Goal: Task Accomplishment & Management: Complete application form

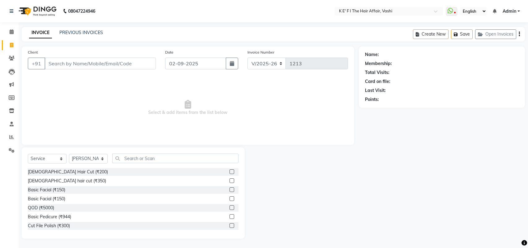
select select "6025"
select select "service"
select select "43807"
click at [100, 158] on select "Select Stylist aayaz [PERSON_NAME] [PERSON_NAME] Athem [PERSON_NAME] [PERSON_NA…" at bounding box center [88, 159] width 39 height 10
click at [132, 155] on input "text" at bounding box center [175, 158] width 126 height 10
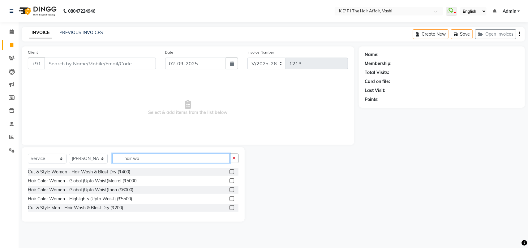
type input "hair wa"
click at [231, 172] on label at bounding box center [231, 171] width 5 height 5
click at [231, 172] on input "checkbox" at bounding box center [231, 172] width 4 height 4
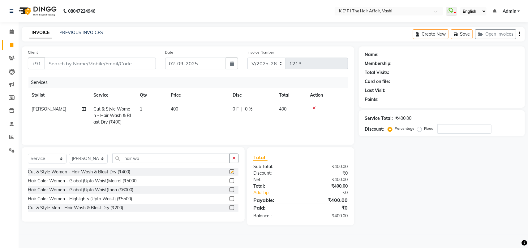
checkbox input "false"
click at [180, 111] on td "400" at bounding box center [198, 115] width 62 height 27
select select "43807"
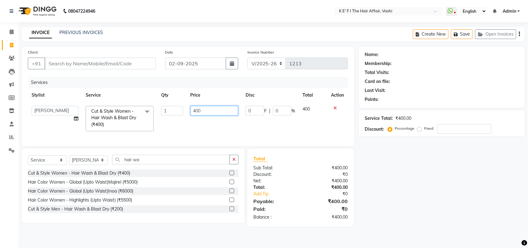
click at [195, 108] on input "400" at bounding box center [214, 111] width 48 height 10
type input "500"
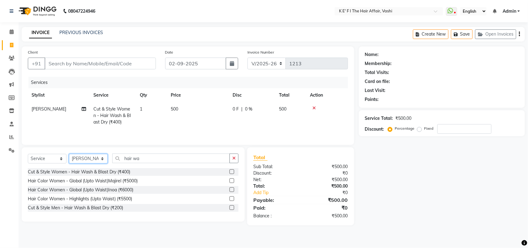
click at [92, 159] on select "Select Stylist aayaz [PERSON_NAME] [PERSON_NAME] Athem [PERSON_NAME] [PERSON_NA…" at bounding box center [88, 159] width 39 height 10
select select "47530"
click at [69, 155] on select "Select Stylist aayaz [PERSON_NAME] [PERSON_NAME] Athem [PERSON_NAME] [PERSON_NA…" at bounding box center [88, 159] width 39 height 10
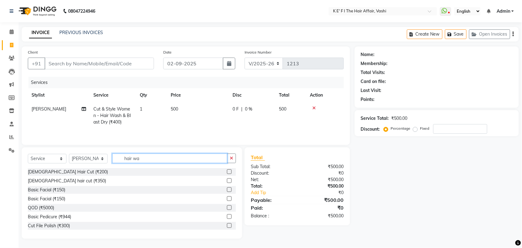
click at [152, 158] on input "hair wa" at bounding box center [169, 158] width 115 height 10
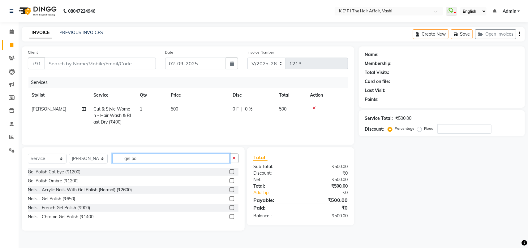
type input "gel pol"
click at [231, 199] on label at bounding box center [231, 198] width 5 height 5
click at [231, 199] on input "checkbox" at bounding box center [231, 199] width 4 height 4
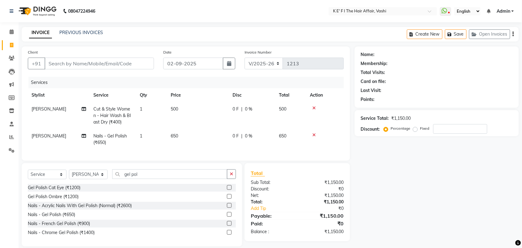
checkbox input "false"
drag, startPoint x: 164, startPoint y: 144, endPoint x: 170, endPoint y: 143, distance: 5.7
click at [166, 144] on td "1" at bounding box center [151, 139] width 31 height 20
select select "47530"
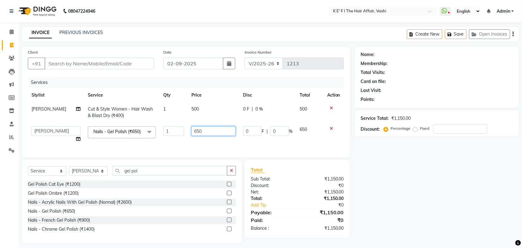
click at [198, 129] on input "650" at bounding box center [213, 131] width 44 height 10
click at [198, 128] on input "650" at bounding box center [213, 131] width 44 height 10
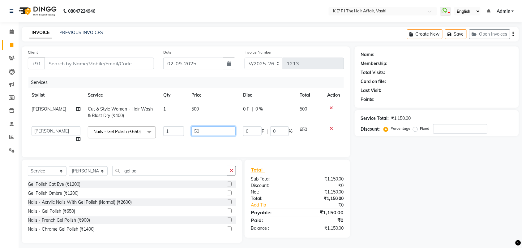
type input "500"
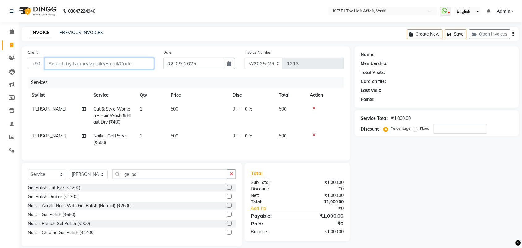
click at [89, 64] on input "Client" at bounding box center [99, 63] width 109 height 12
type input "p"
type input "0"
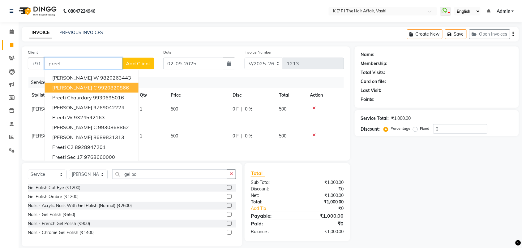
click at [98, 87] on ngb-highlight "9920820866" at bounding box center [113, 87] width 31 height 6
type input "9920820866"
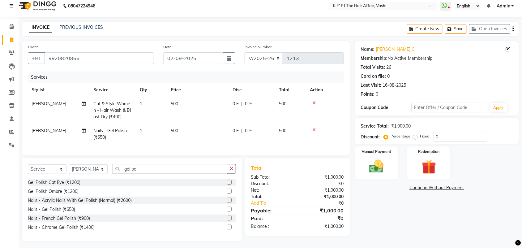
scroll to position [13, 0]
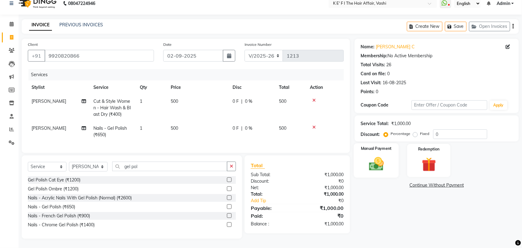
click at [370, 159] on img at bounding box center [376, 163] width 24 height 17
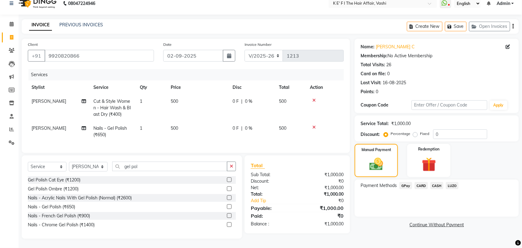
click at [437, 182] on span "CASH" at bounding box center [436, 185] width 13 height 7
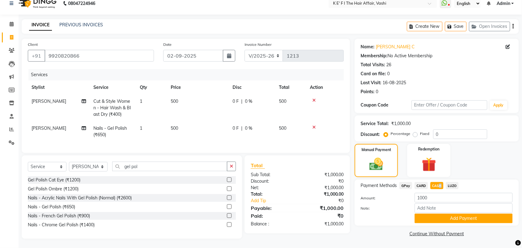
click at [440, 213] on button "Add Payment" at bounding box center [463, 218] width 98 height 10
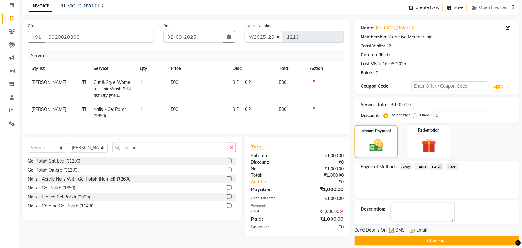
scroll to position [33, 0]
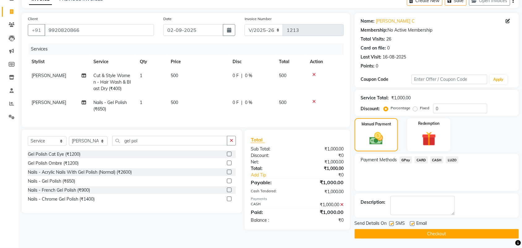
click at [395, 223] on div "SMS" at bounding box center [399, 224] width 21 height 8
click at [394, 222] on div "SMS" at bounding box center [399, 224] width 21 height 8
click at [412, 221] on label at bounding box center [412, 223] width 5 height 5
click at [412, 222] on input "checkbox" at bounding box center [412, 224] width 4 height 4
checkbox input "false"
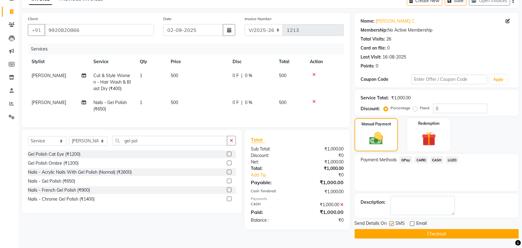
click at [393, 223] on label at bounding box center [391, 223] width 5 height 5
click at [393, 223] on input "checkbox" at bounding box center [391, 224] width 4 height 4
checkbox input "false"
click at [401, 234] on button "Checkout" at bounding box center [436, 234] width 164 height 10
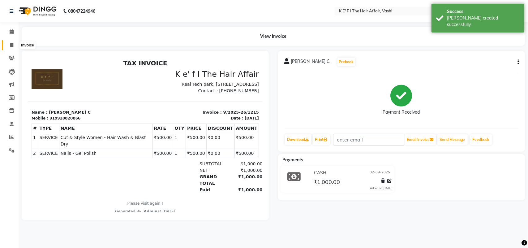
click at [9, 44] on span at bounding box center [11, 45] width 11 height 7
select select "6025"
select select "service"
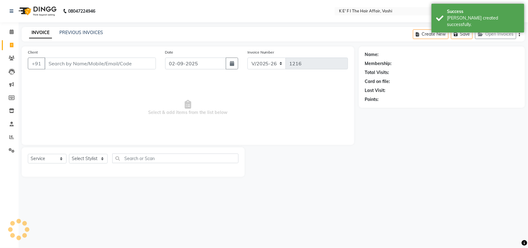
select select "43807"
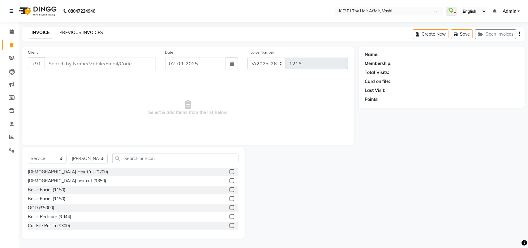
click at [77, 33] on link "PREVIOUS INVOICES" at bounding box center [81, 33] width 44 height 6
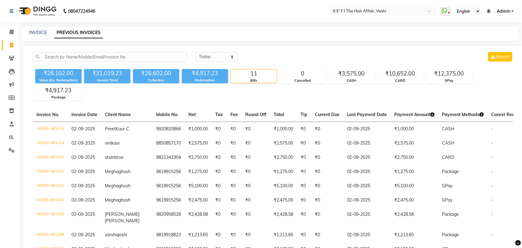
click at [50, 31] on div "INVOICE PREVIOUS INVOICES" at bounding box center [267, 32] width 490 height 6
click at [42, 33] on link "INVOICE" at bounding box center [38, 33] width 18 height 6
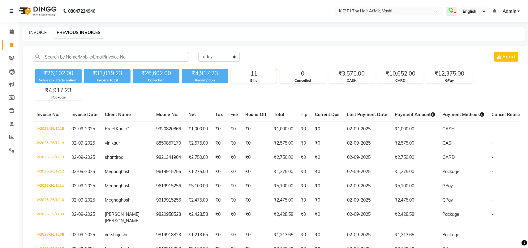
select select "service"
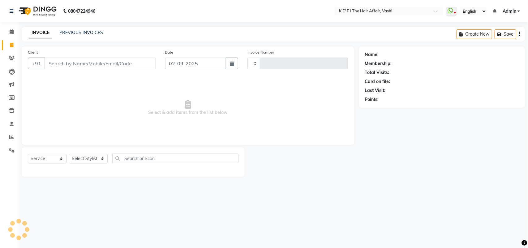
type input "1216"
select select "6025"
select select "43807"
